Goal: Check status: Check status

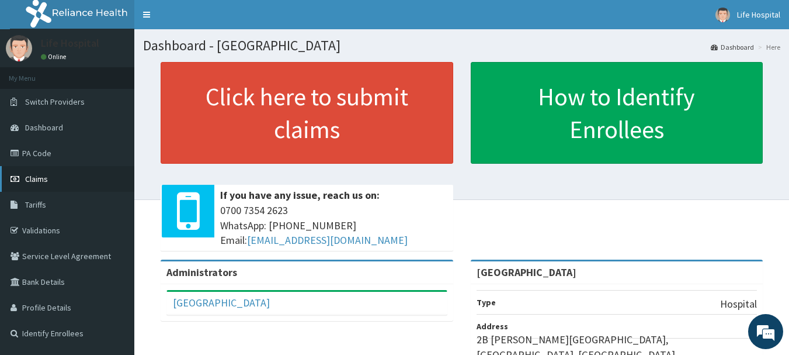
click at [54, 180] on link "Claims" at bounding box center [67, 179] width 134 height 26
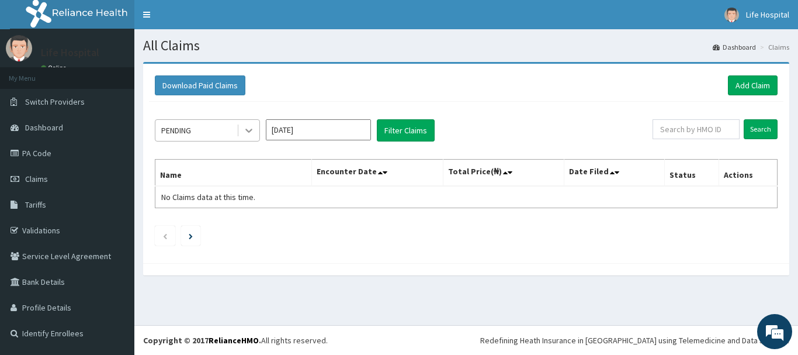
click at [251, 128] on icon at bounding box center [249, 130] width 12 height 12
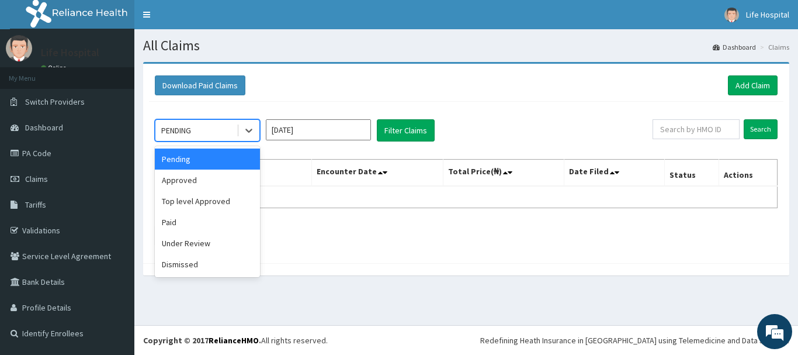
click at [214, 160] on div "Pending" at bounding box center [207, 158] width 105 height 21
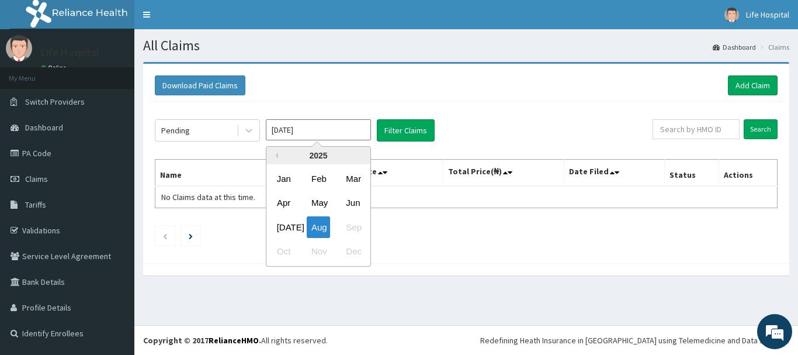
click at [303, 129] on input "[DATE]" at bounding box center [318, 129] width 105 height 21
click at [285, 231] on div "[DATE]" at bounding box center [283, 227] width 23 height 22
type input "[DATE]"
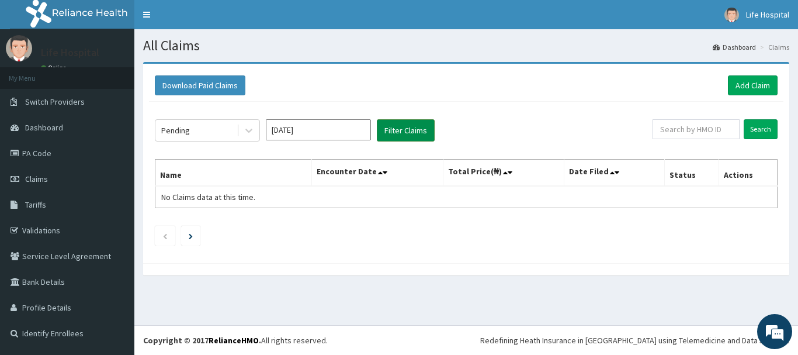
click at [404, 131] on button "Filter Claims" at bounding box center [406, 130] width 58 height 22
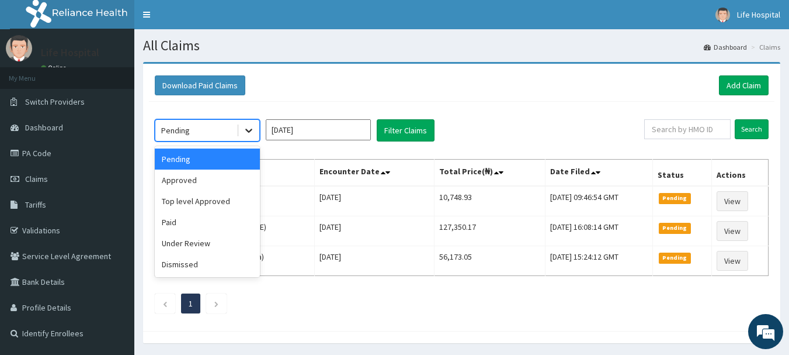
click at [245, 132] on icon at bounding box center [249, 130] width 12 height 12
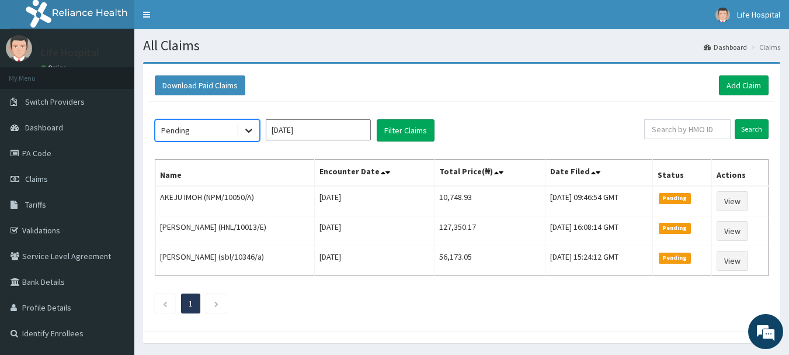
click at [245, 132] on icon at bounding box center [249, 130] width 12 height 12
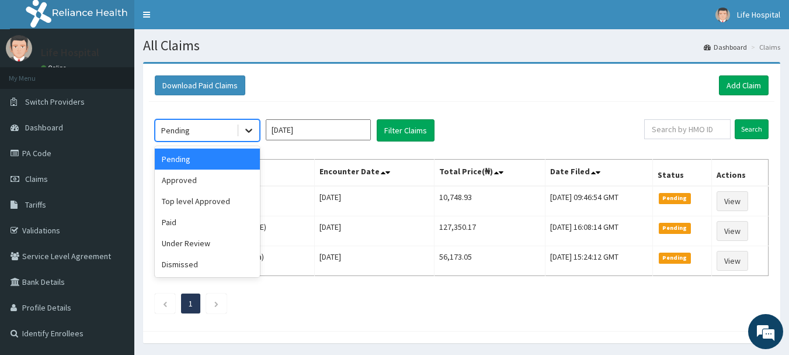
click at [248, 131] on icon at bounding box center [248, 131] width 7 height 4
click at [249, 129] on icon at bounding box center [249, 130] width 12 height 12
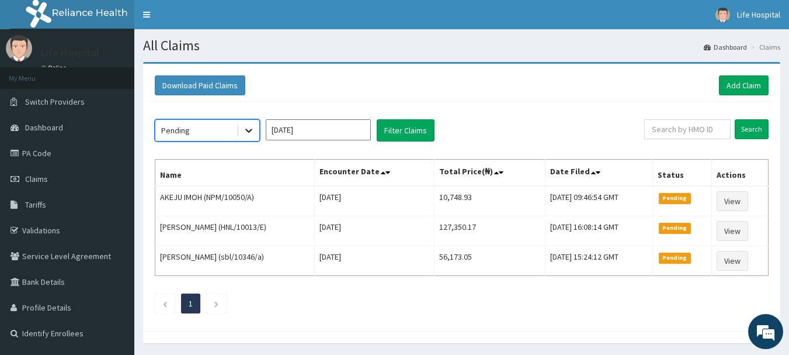
click at [249, 128] on icon at bounding box center [249, 130] width 12 height 12
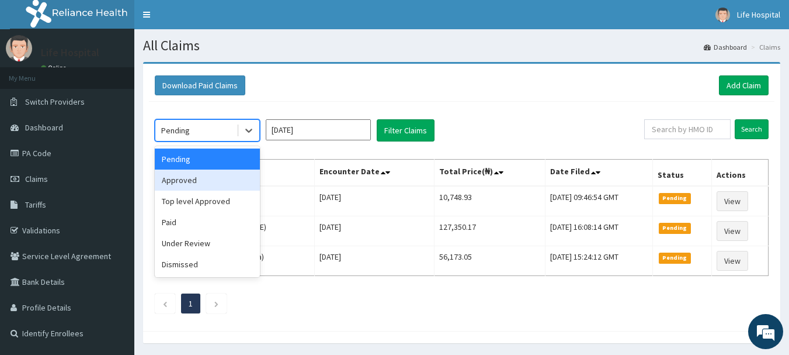
click at [223, 179] on div "Approved" at bounding box center [207, 179] width 105 height 21
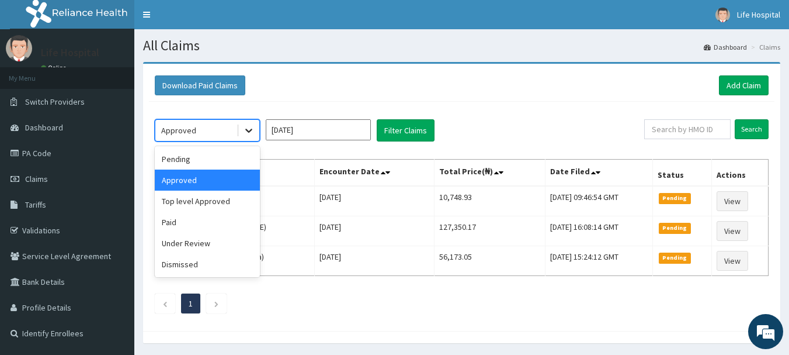
click at [248, 131] on icon at bounding box center [248, 131] width 7 height 4
click at [214, 194] on div "Top level Approved" at bounding box center [207, 200] width 105 height 21
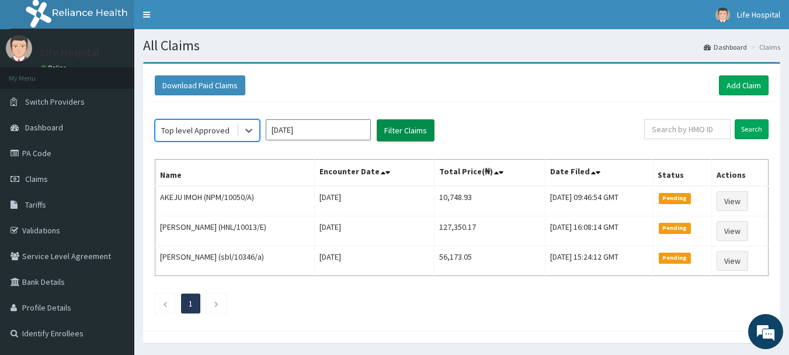
click at [396, 129] on button "Filter Claims" at bounding box center [406, 130] width 58 height 22
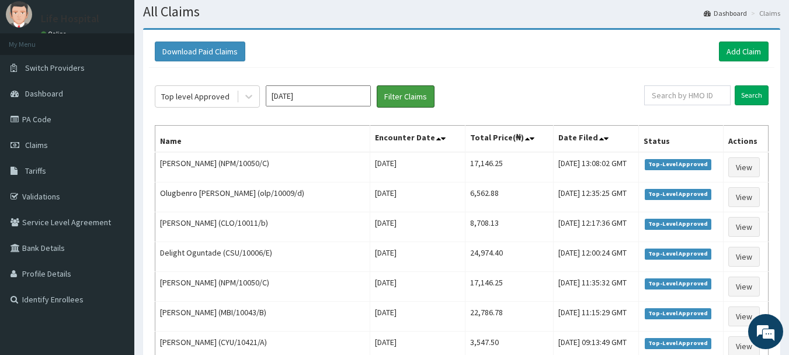
scroll to position [30, 0]
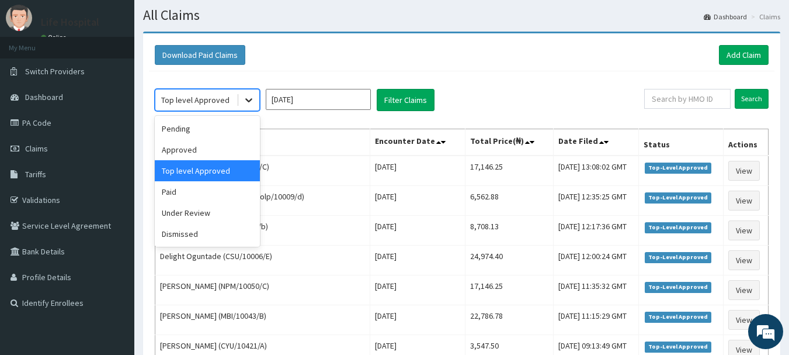
click at [248, 99] on icon at bounding box center [249, 100] width 12 height 12
click at [224, 130] on div "Pending" at bounding box center [207, 128] width 105 height 21
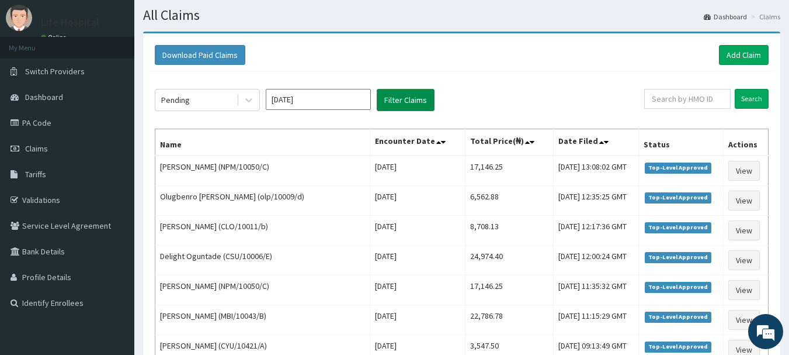
click at [401, 103] on button "Filter Claims" at bounding box center [406, 100] width 58 height 22
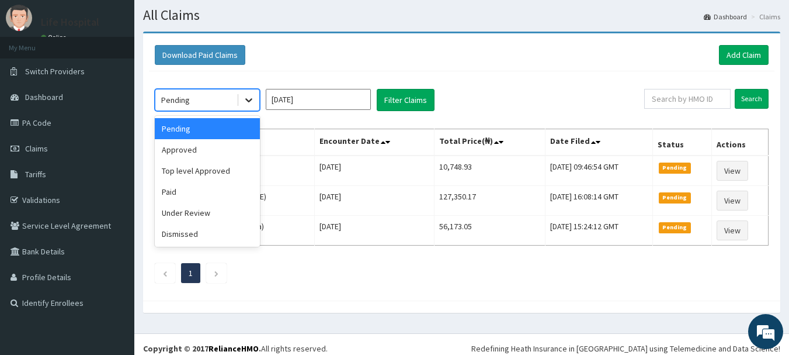
click at [249, 100] on icon at bounding box center [249, 100] width 12 height 12
click at [217, 173] on div "Top level Approved" at bounding box center [207, 170] width 105 height 21
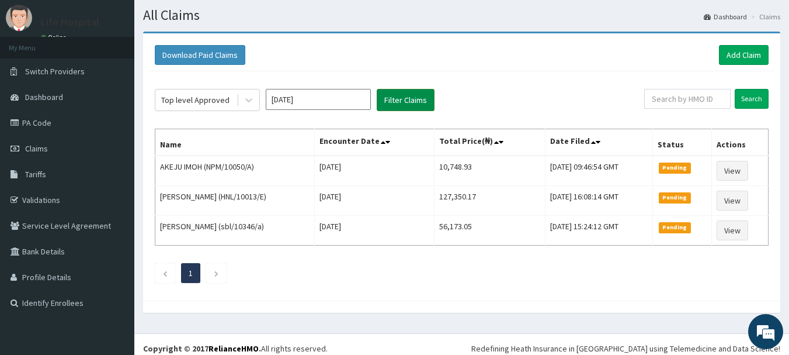
click at [406, 101] on button "Filter Claims" at bounding box center [406, 100] width 58 height 22
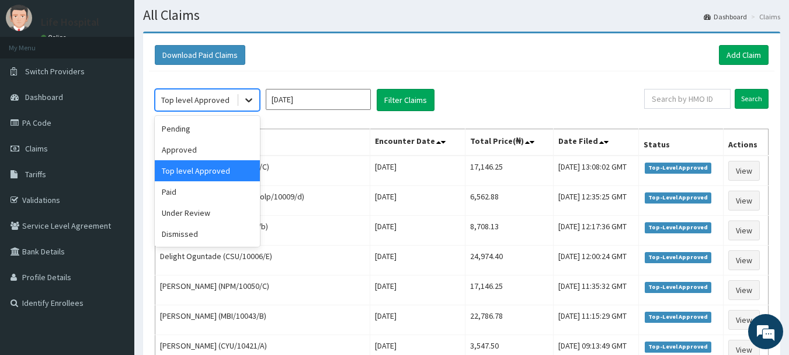
click at [246, 99] on icon at bounding box center [248, 101] width 7 height 4
click at [210, 131] on div "Pending" at bounding box center [207, 128] width 105 height 21
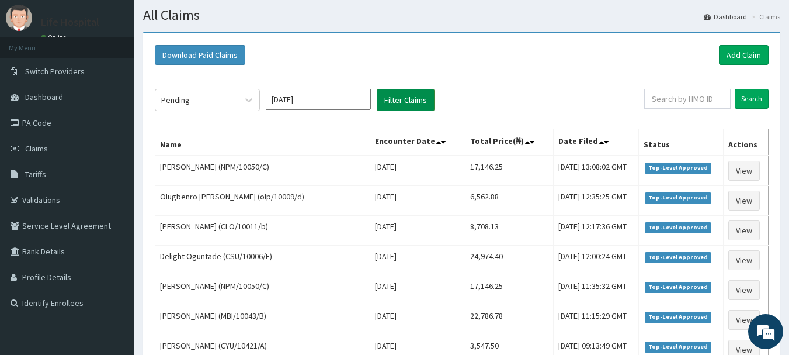
click at [400, 102] on button "Filter Claims" at bounding box center [406, 100] width 58 height 22
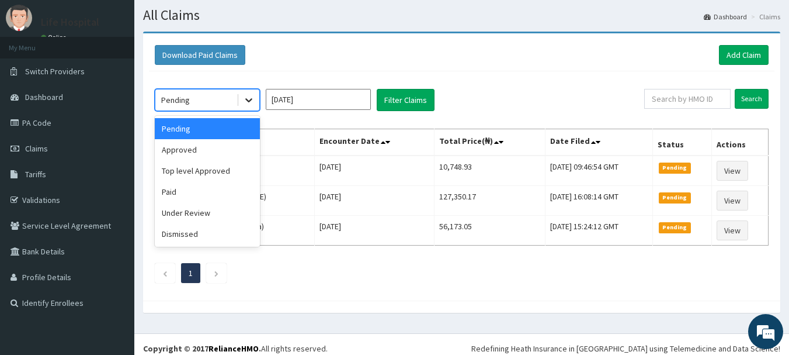
click at [248, 100] on icon at bounding box center [248, 101] width 7 height 4
click at [222, 168] on div "Top level Approved" at bounding box center [207, 170] width 105 height 21
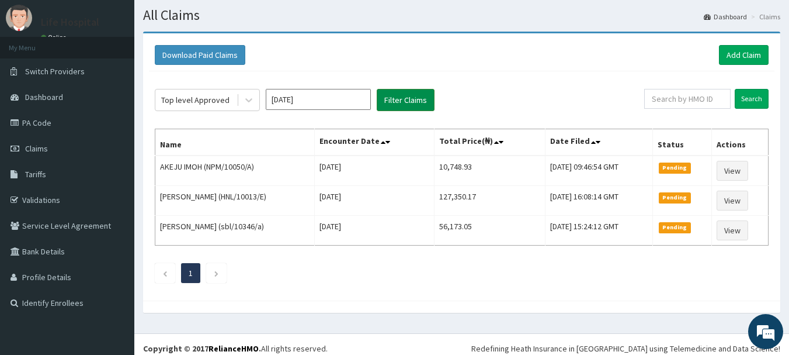
click at [397, 102] on button "Filter Claims" at bounding box center [406, 100] width 58 height 22
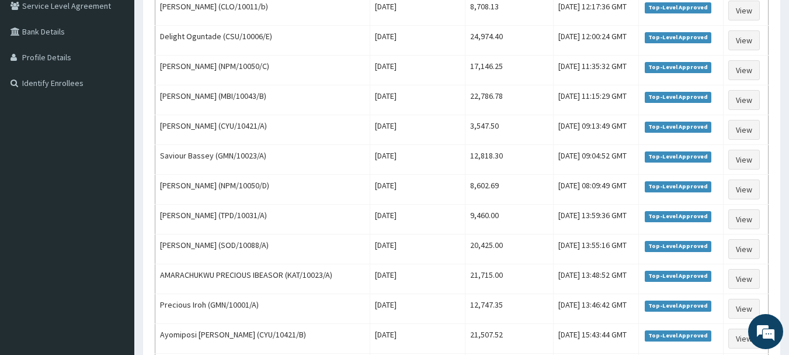
scroll to position [246, 0]
